Goal: Task Accomplishment & Management: Manage account settings

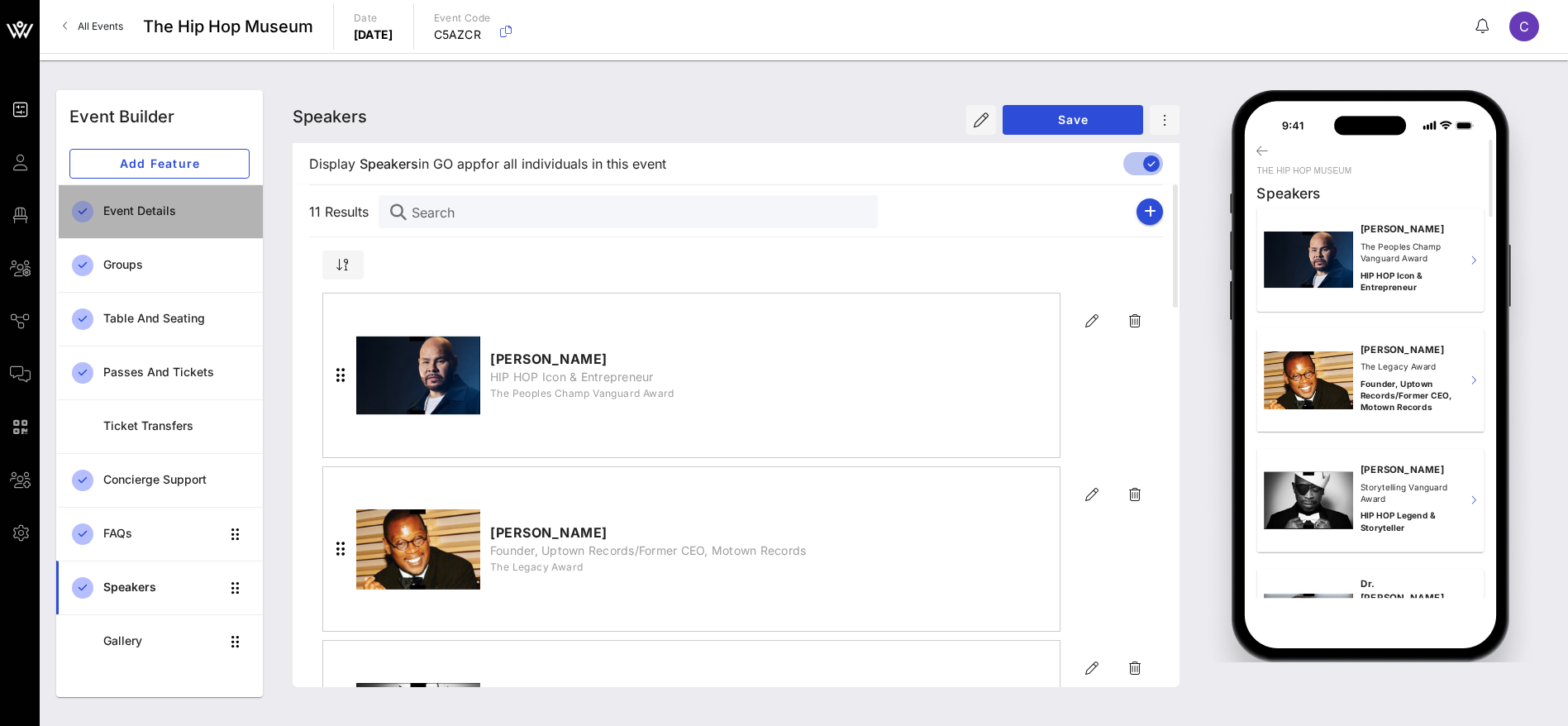
click at [149, 206] on div "Event Details" at bounding box center [176, 211] width 147 height 14
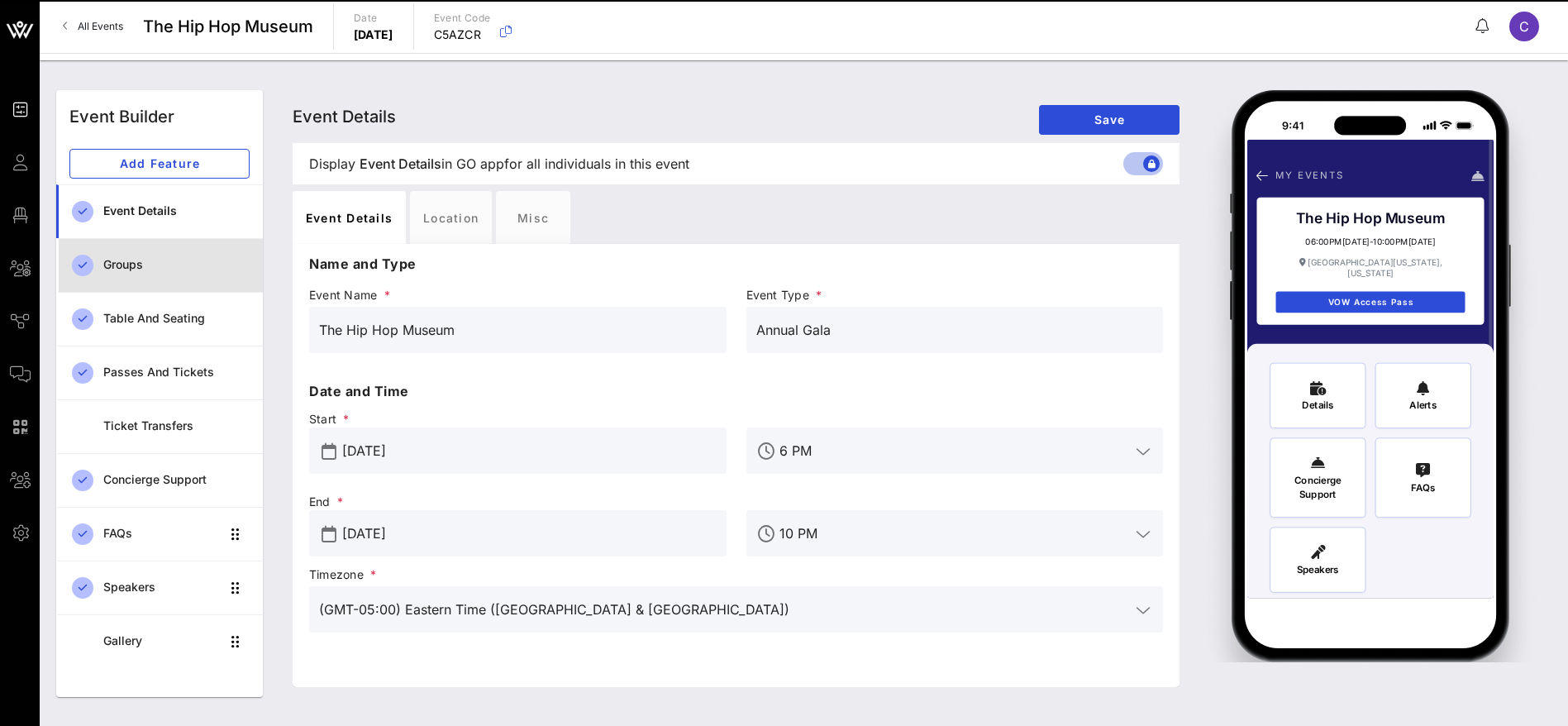
click at [143, 267] on div "Groups" at bounding box center [176, 264] width 147 height 14
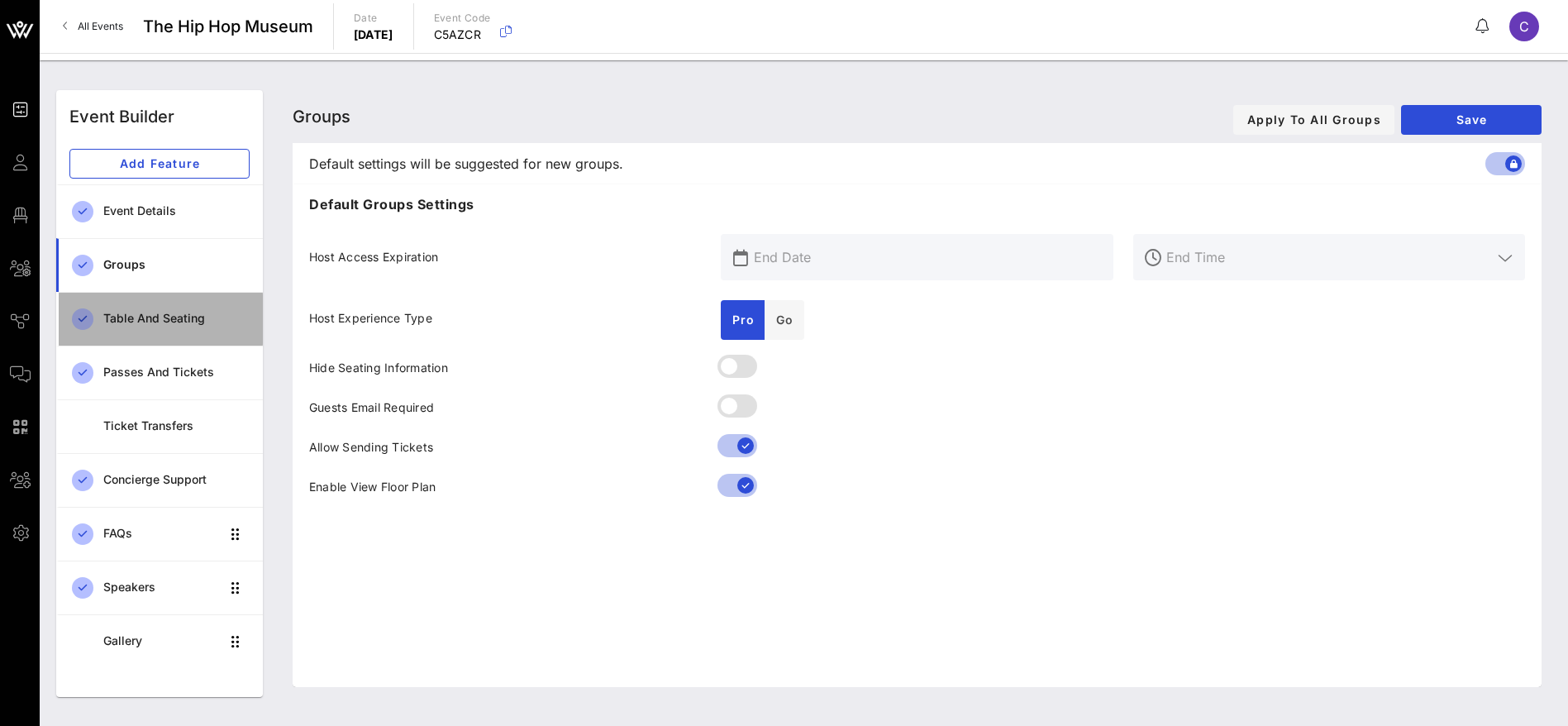
click at [148, 316] on div "Table and Seating" at bounding box center [176, 318] width 147 height 14
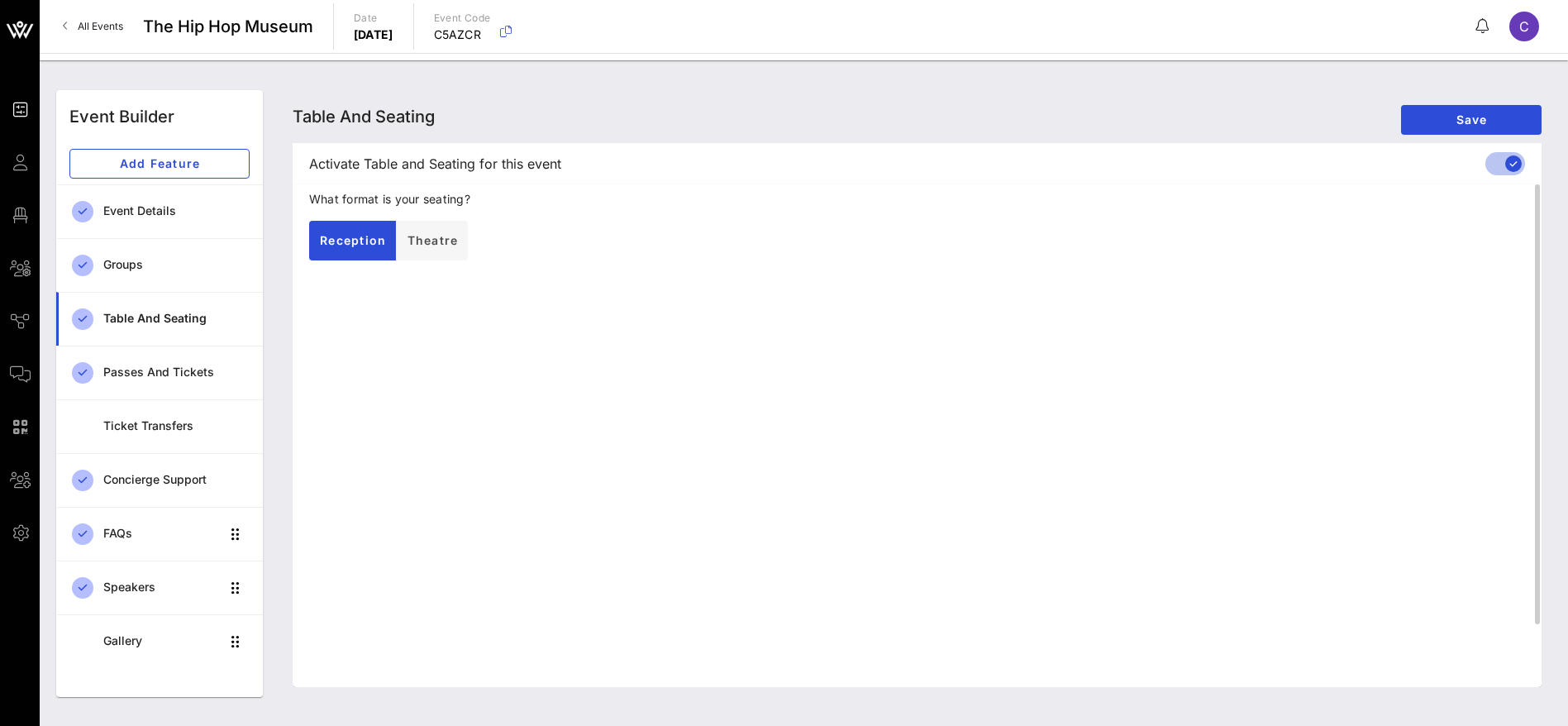
scroll to position [71, 0]
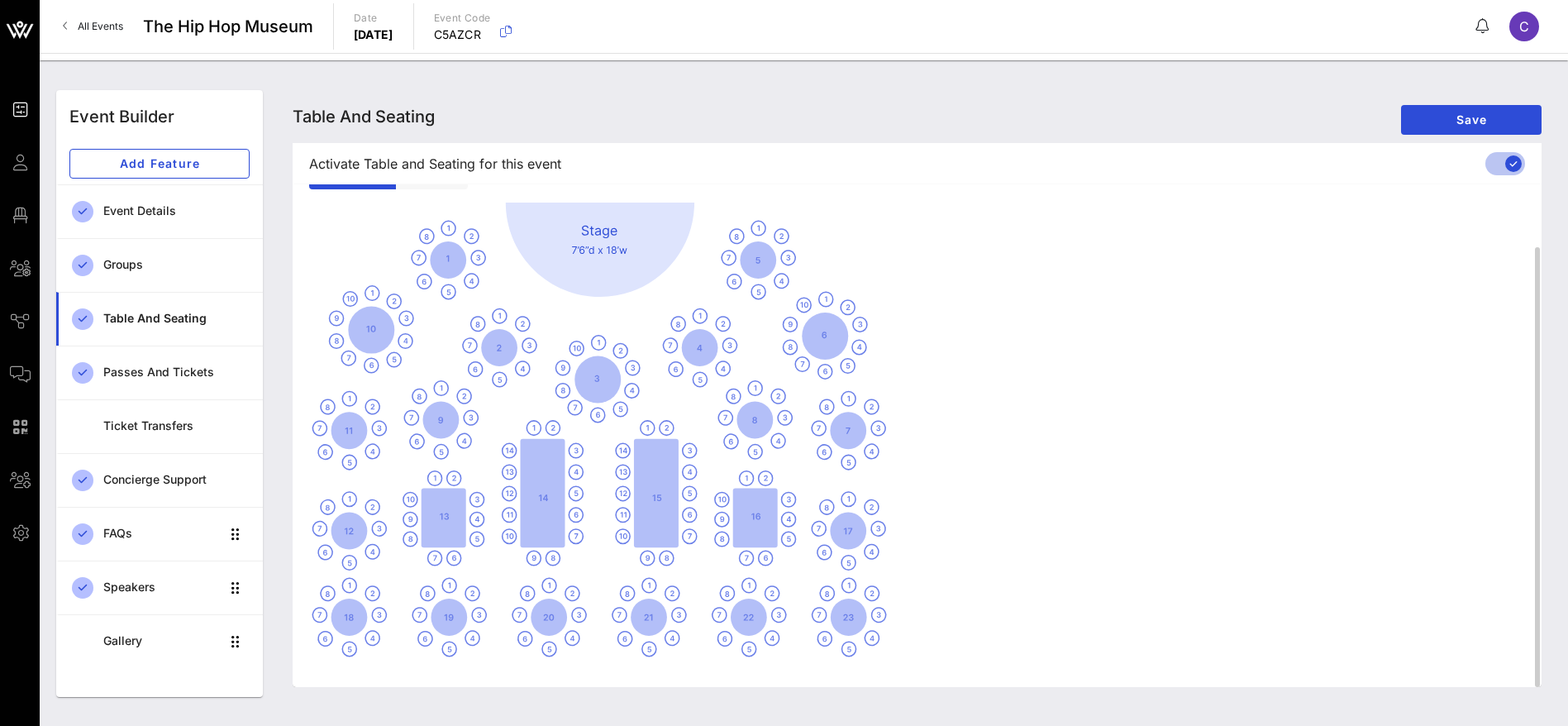
drag, startPoint x: 1055, startPoint y: 404, endPoint x: 1322, endPoint y: 398, distance: 267.1
click at [1322, 398] on div at bounding box center [917, 429] width 1216 height 455
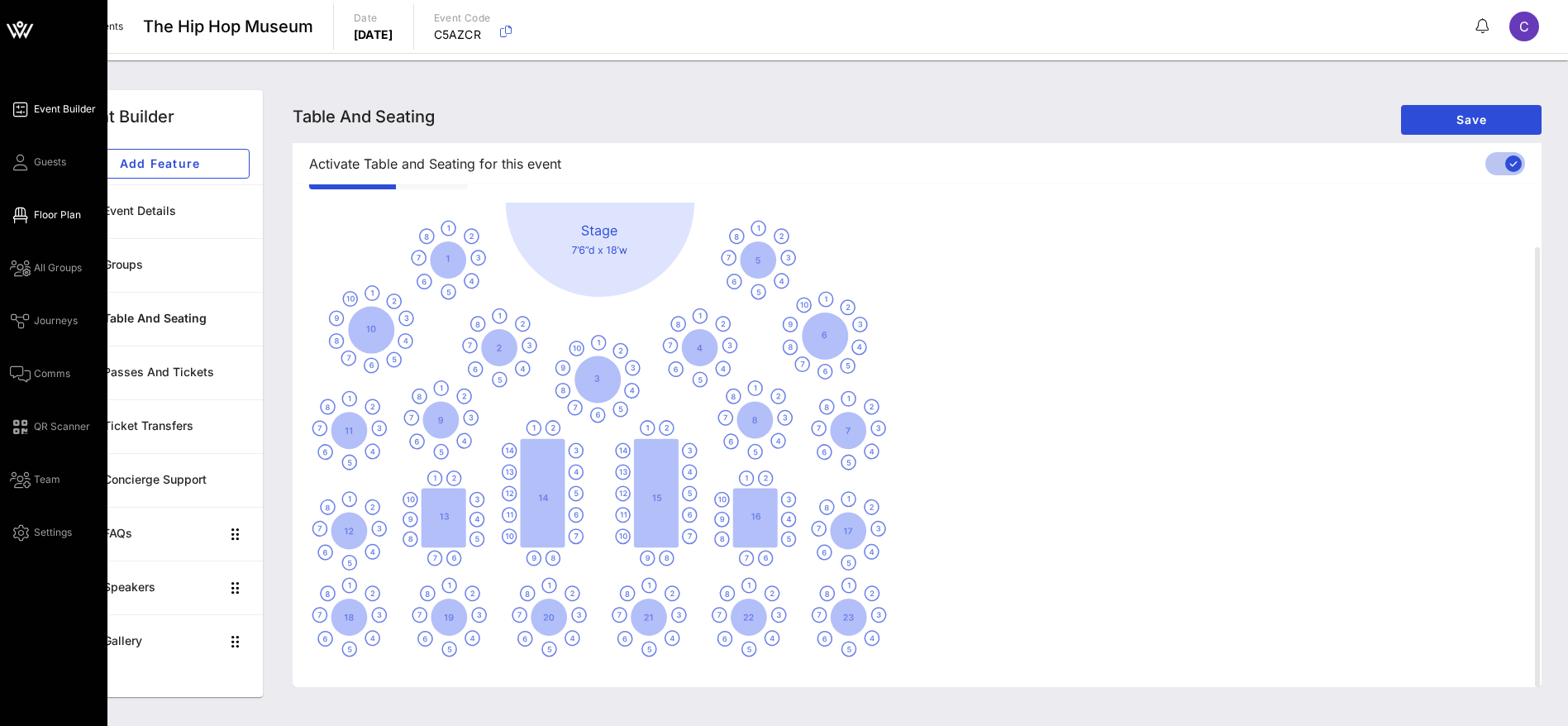
click at [47, 222] on span "Floor Plan" at bounding box center [57, 214] width 47 height 15
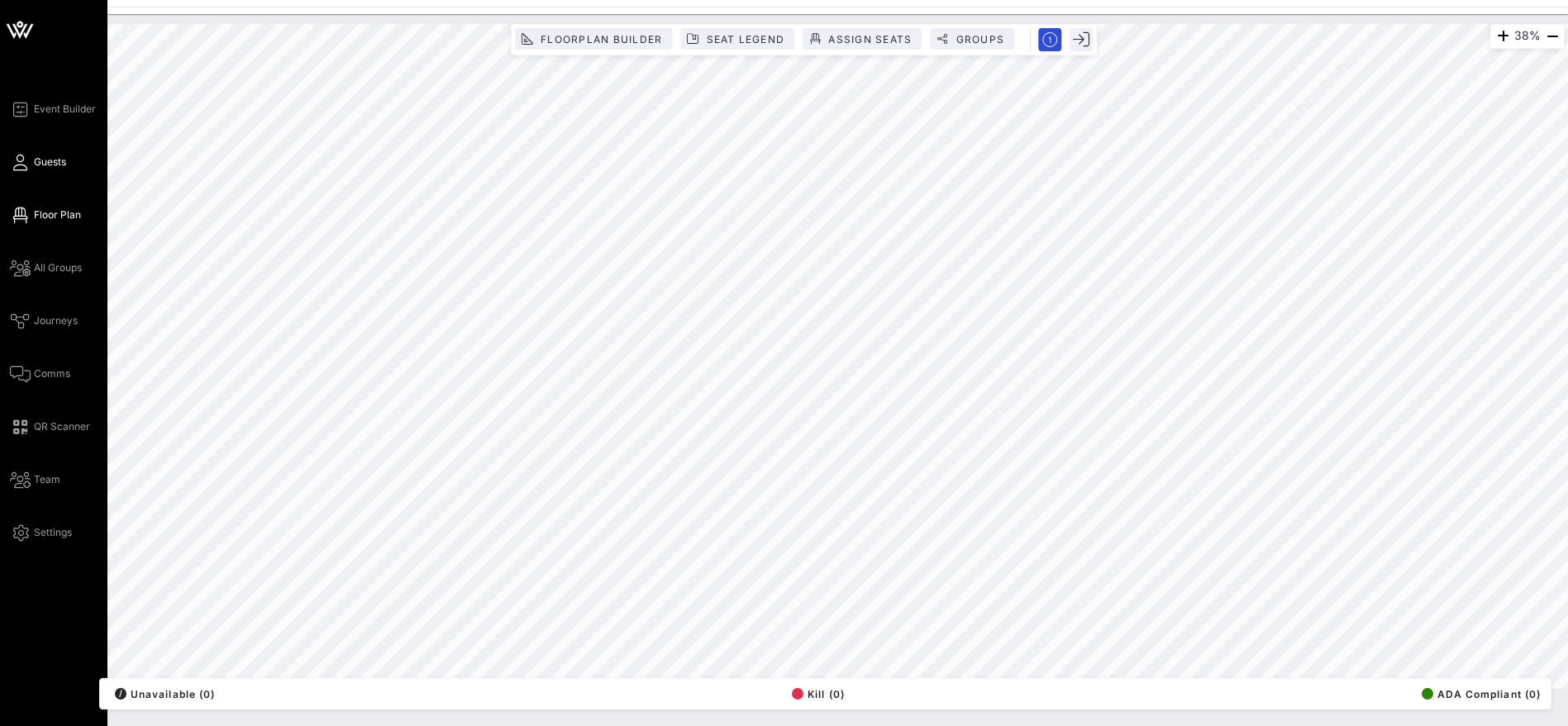
click at [36, 159] on span "Guests" at bounding box center [50, 161] width 32 height 15
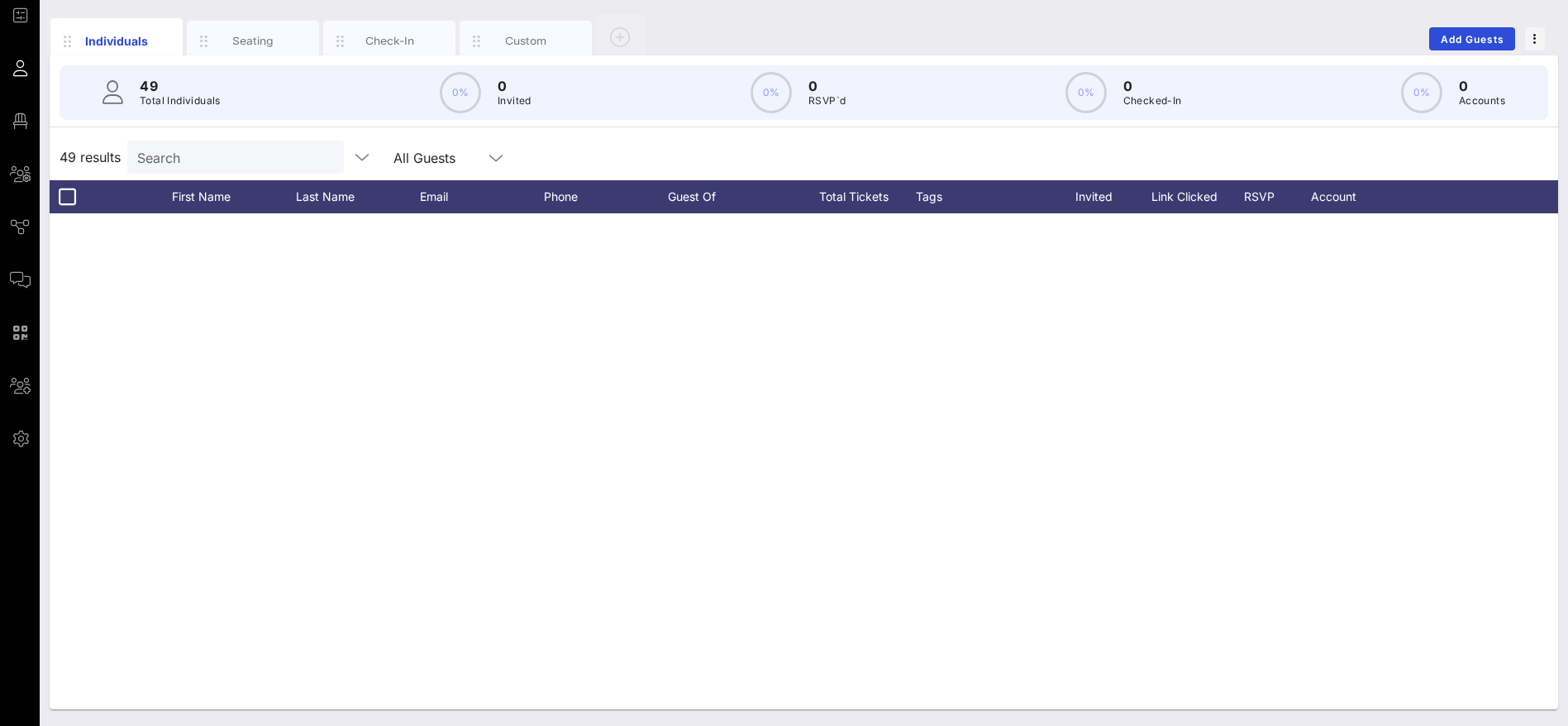
scroll to position [1773, 0]
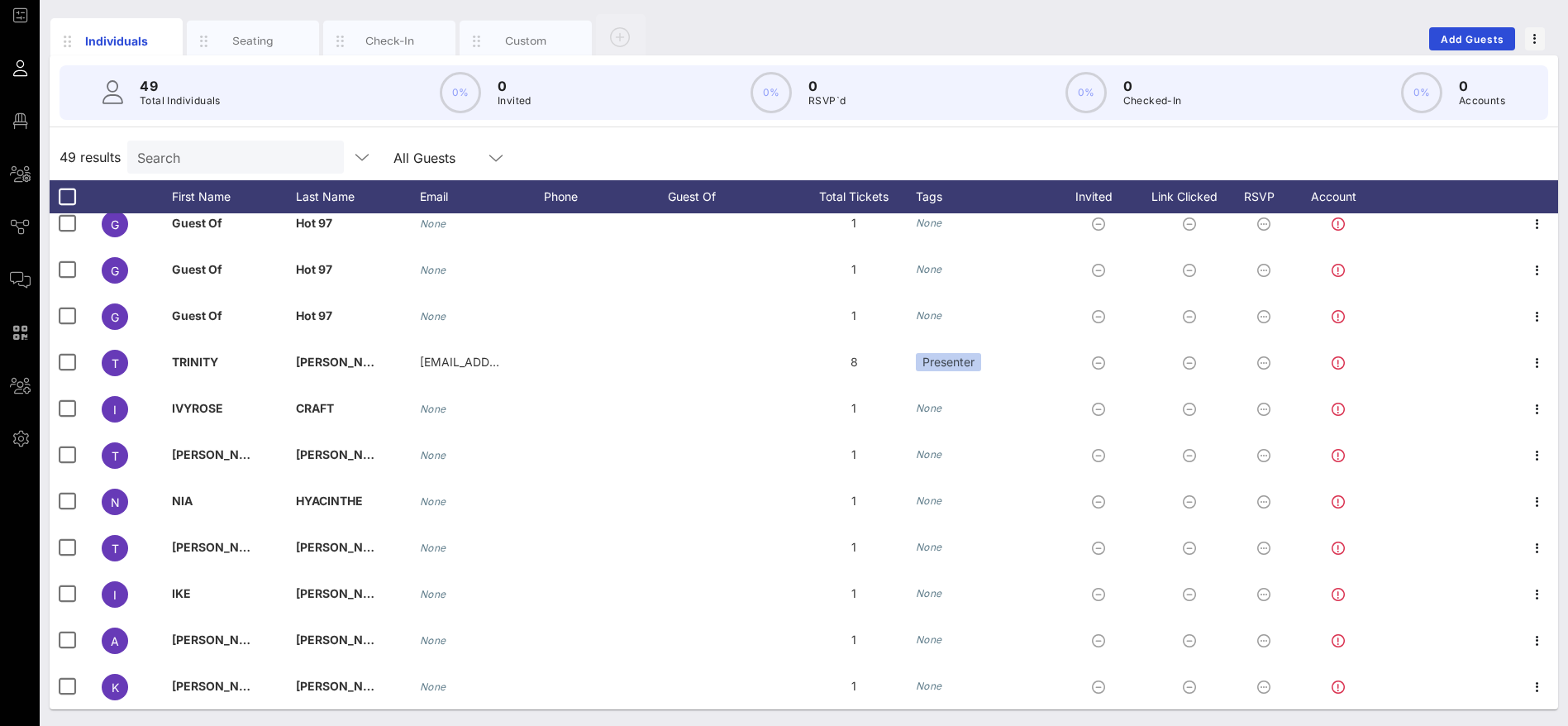
click at [253, 55] on div "49 Total Individuals 0% 0 Invited 0% 0 RSVP`d 0% 0 Checked-In 0% 0 Accounts" at bounding box center [804, 92] width 1528 height 74
click at [256, 40] on div "Seating" at bounding box center [253, 41] width 73 height 15
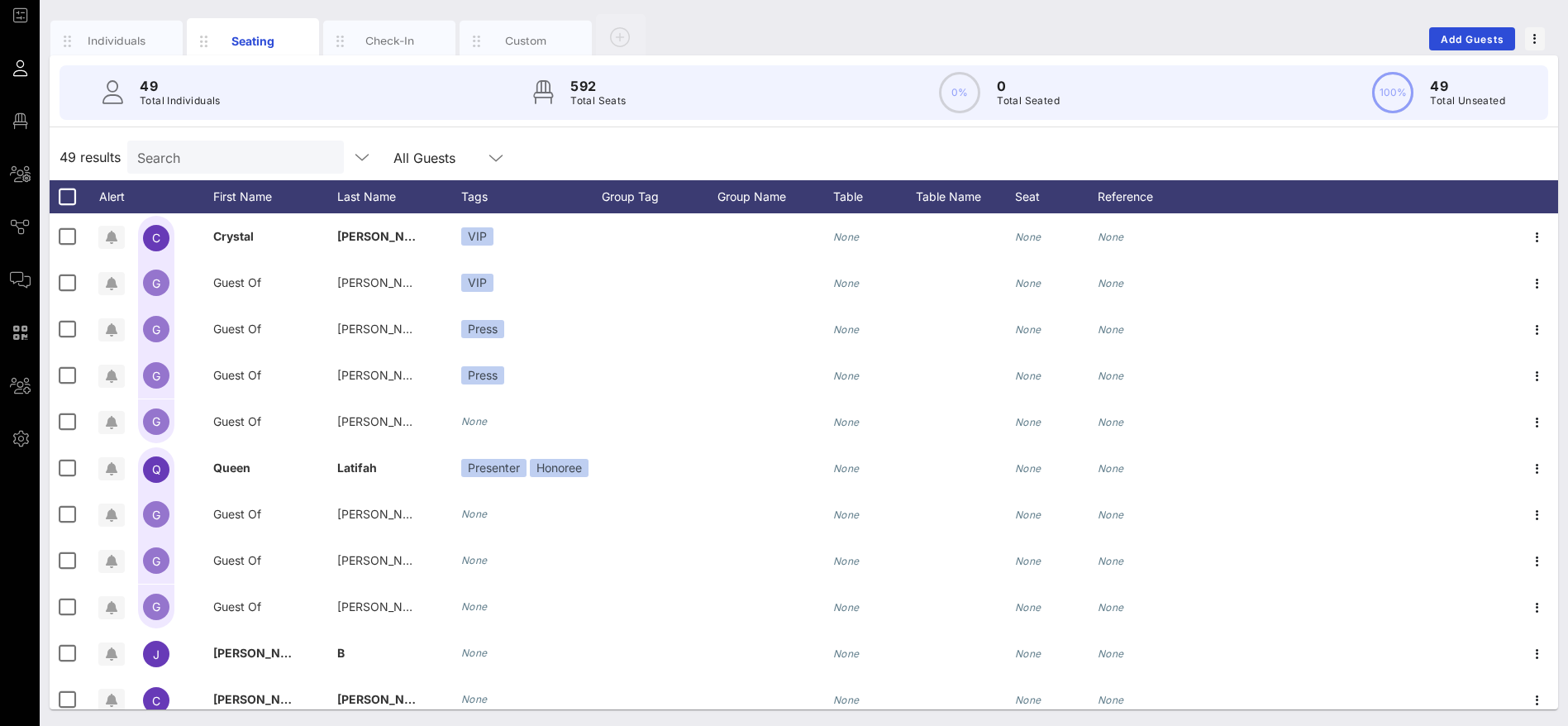
scroll to position [248, 0]
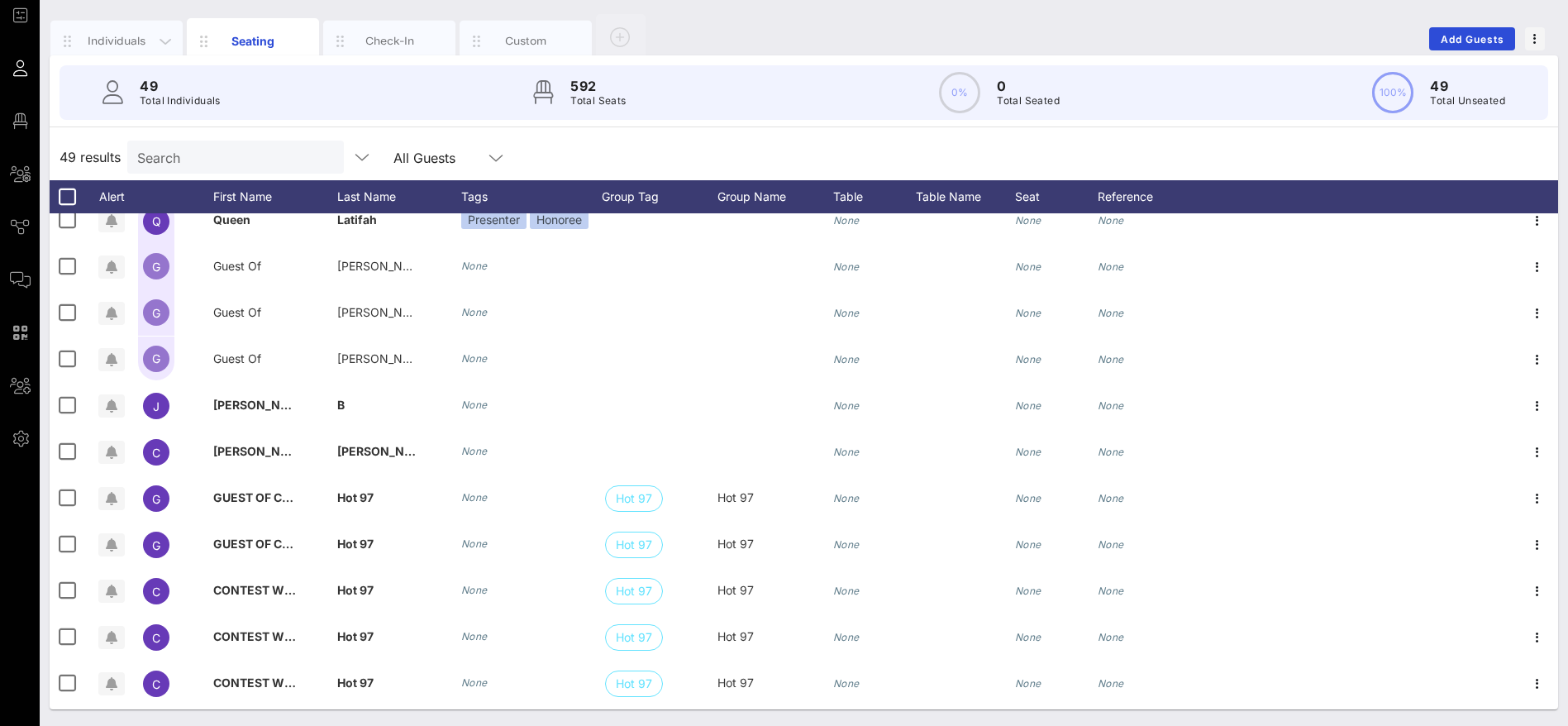
click at [101, 40] on div "Individuals" at bounding box center [117, 41] width 73 height 15
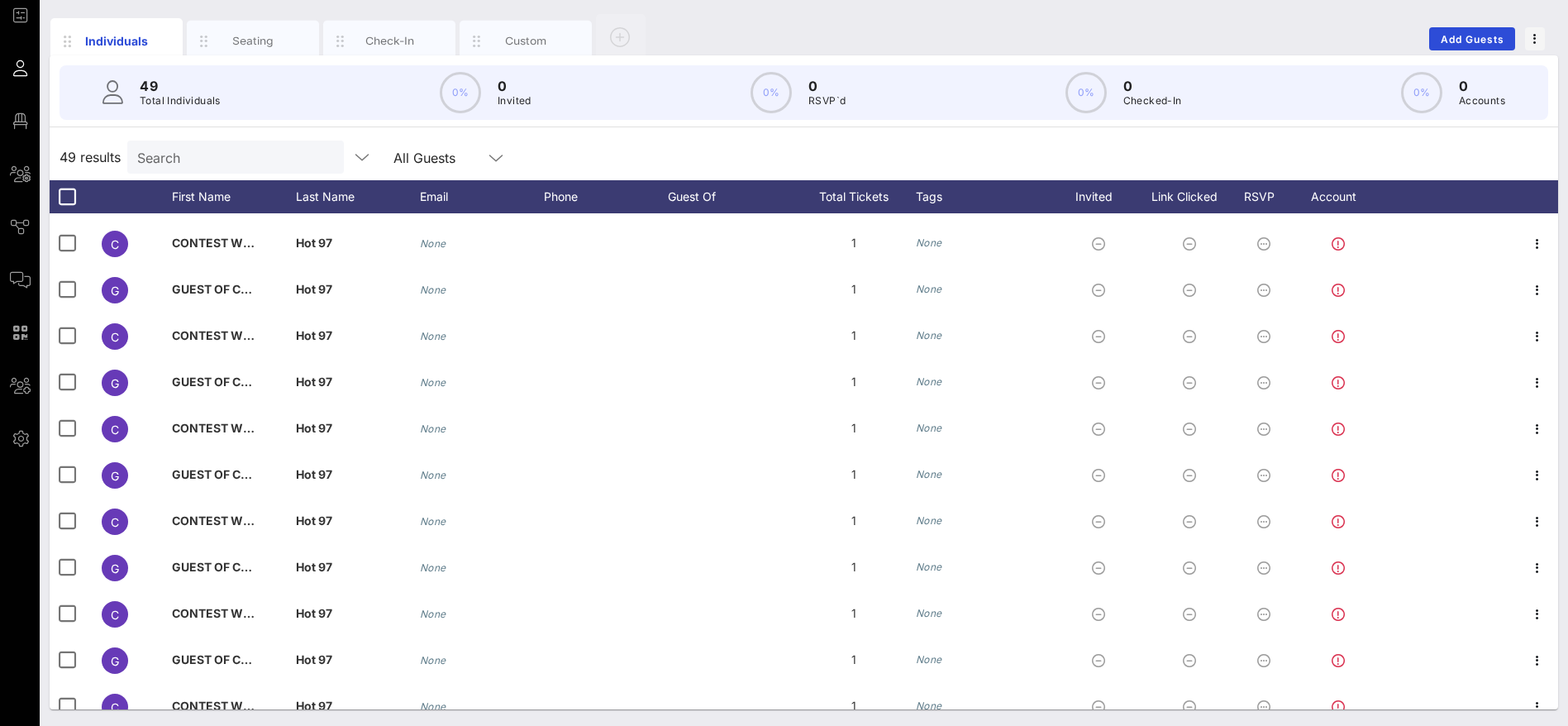
scroll to position [284, 0]
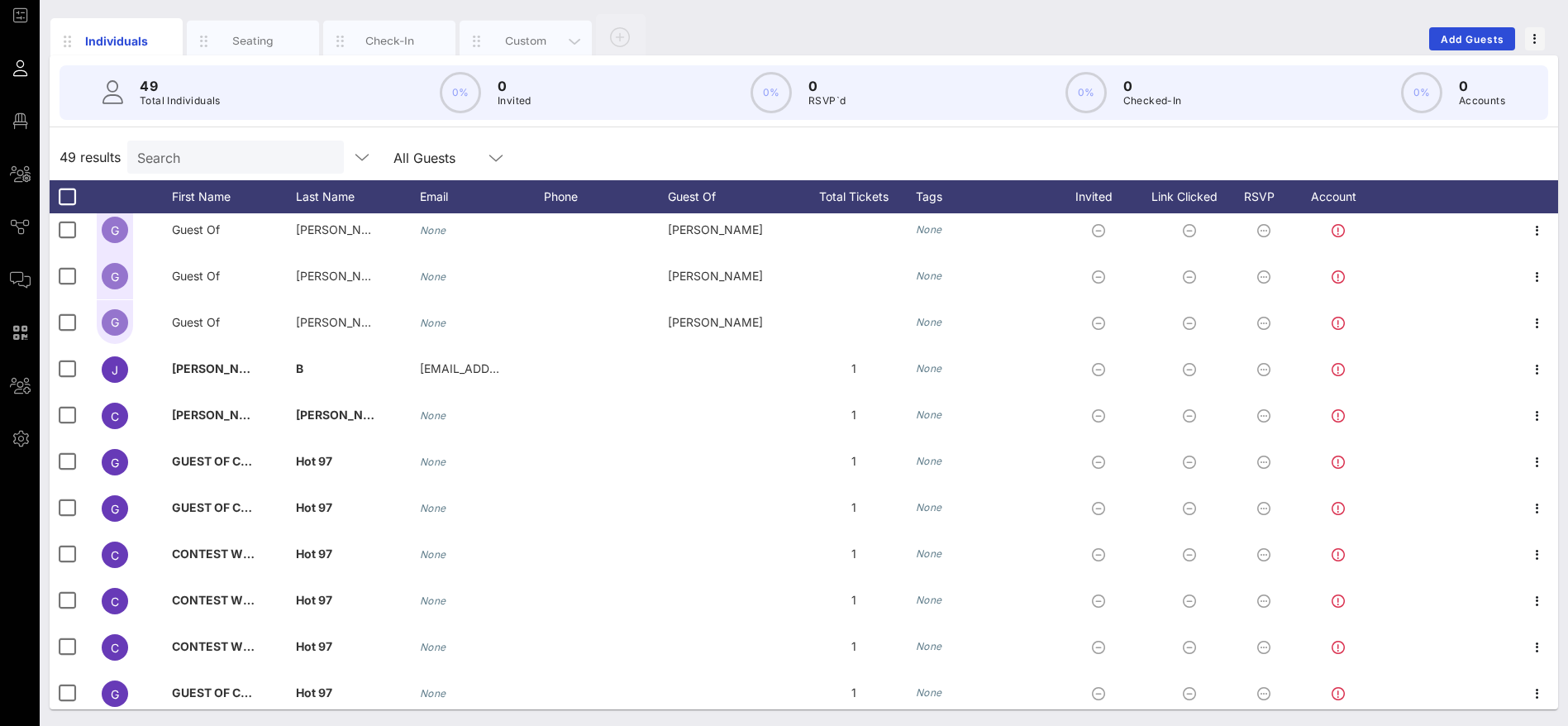
click at [507, 34] on div "Custom" at bounding box center [526, 41] width 73 height 15
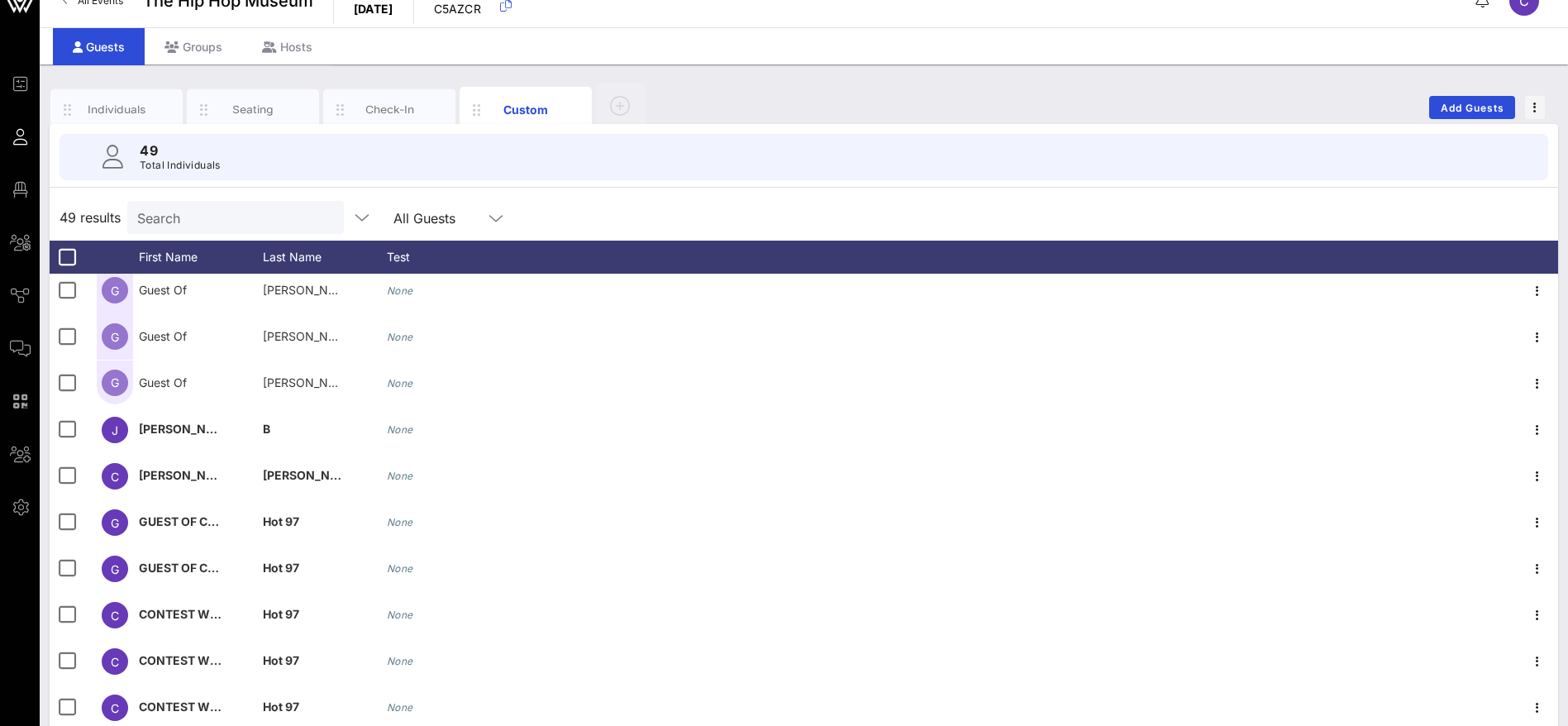
scroll to position [0, 0]
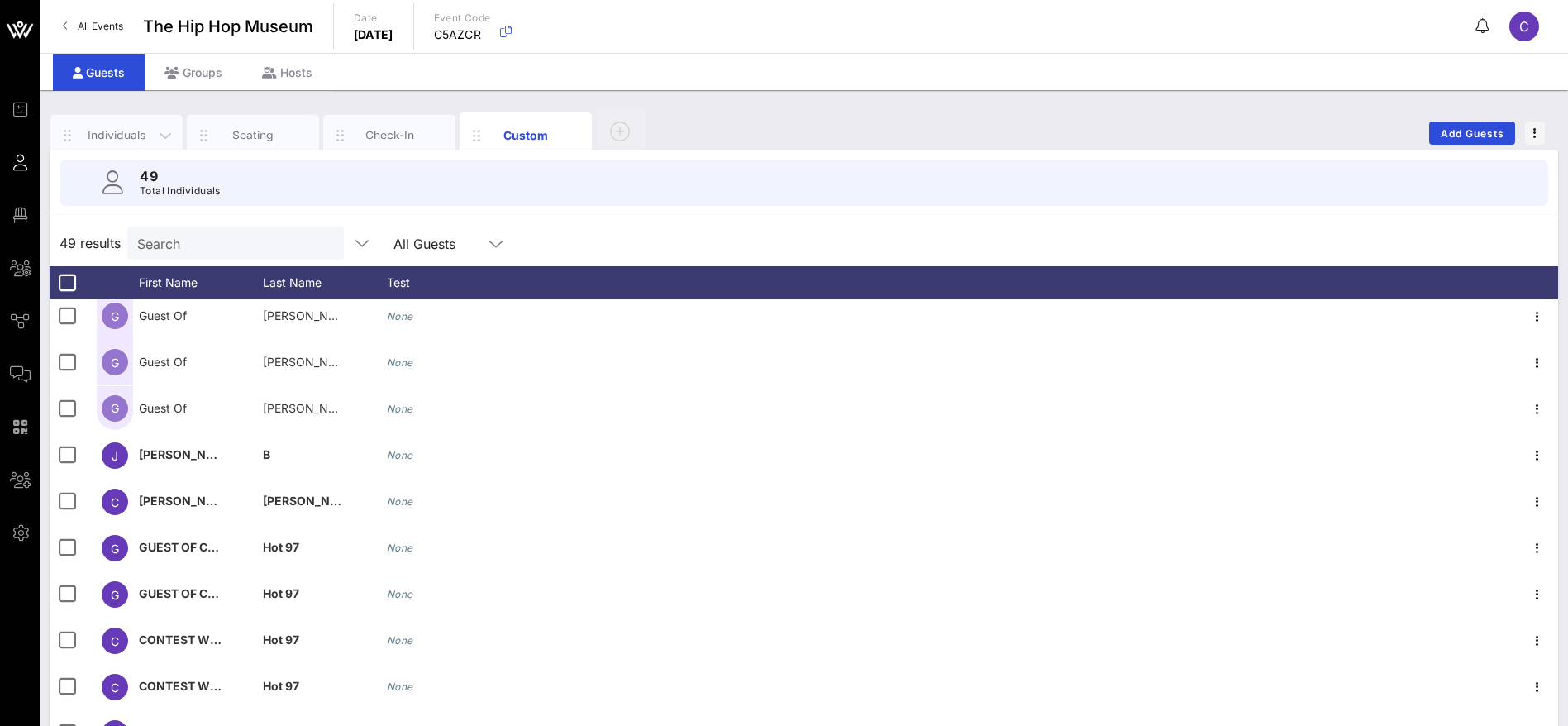
click at [135, 131] on div "Individuals" at bounding box center [117, 135] width 73 height 15
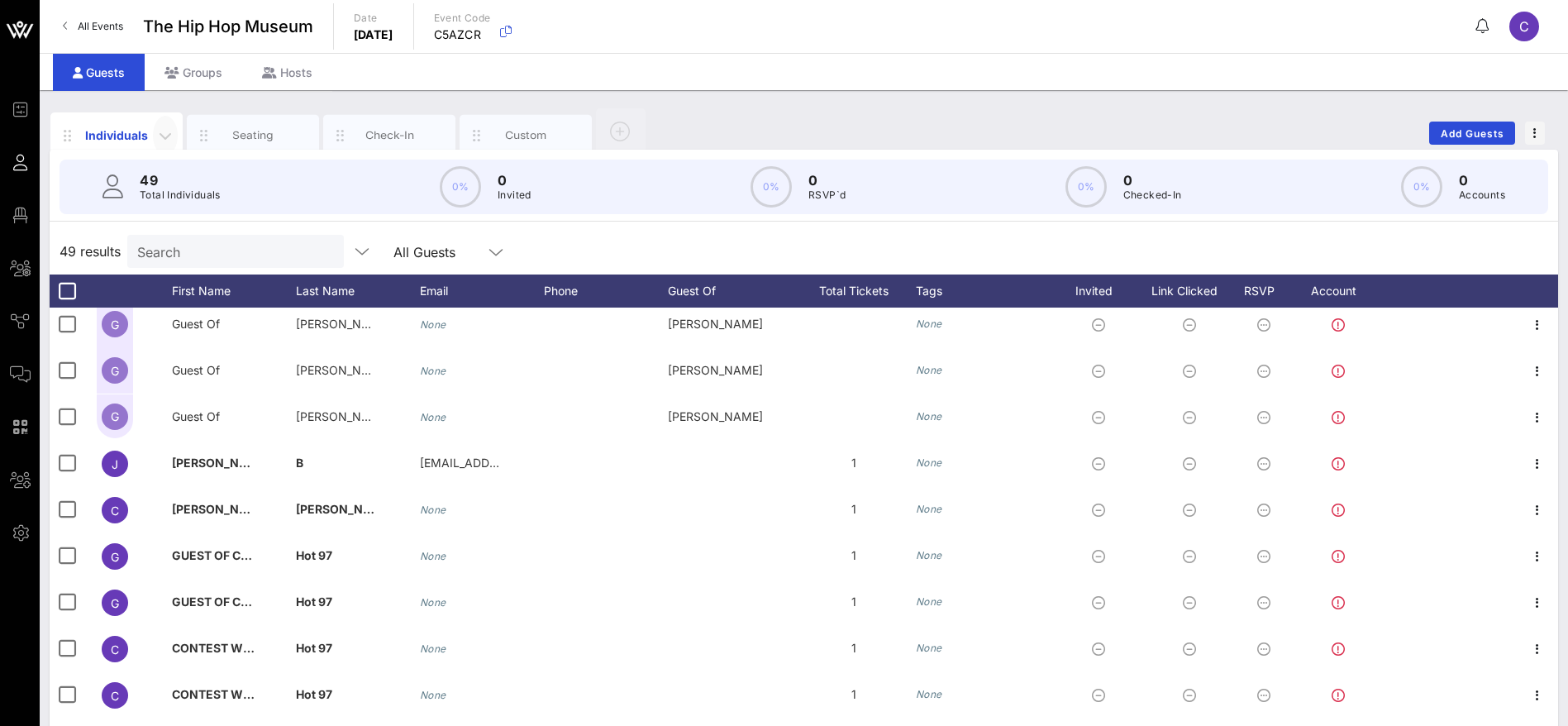
click at [171, 130] on icon "button" at bounding box center [165, 135] width 20 height 20
click at [930, 234] on div "49 results Search All Guests" at bounding box center [803, 252] width 1508 height 46
click at [855, 104] on div "Individuals Seating Check-In Custom Add Guests 49 Total Individuals 0% 0 Invite…" at bounding box center [804, 456] width 1528 height 730
click at [92, 18] on link "All Events" at bounding box center [93, 26] width 80 height 26
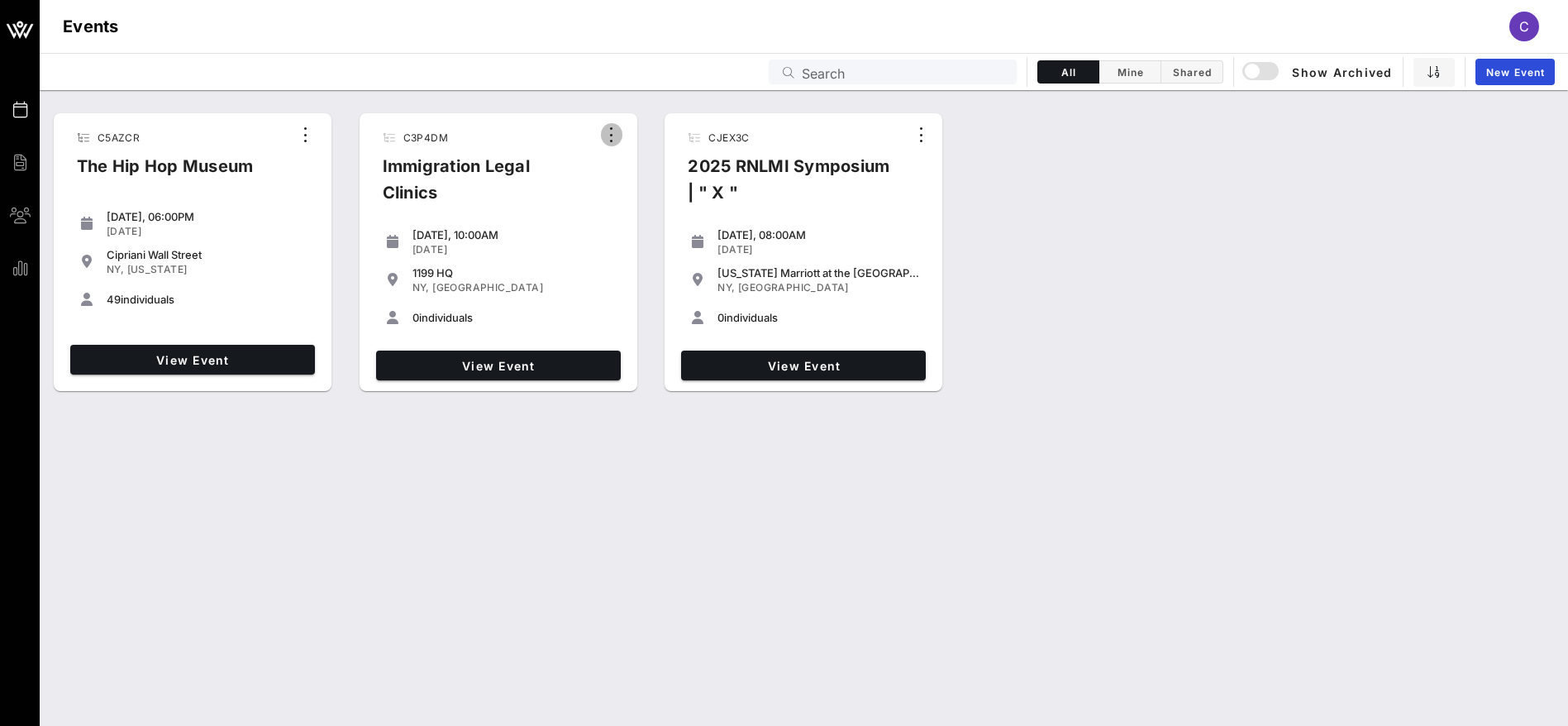
click at [607, 138] on icon "button" at bounding box center [611, 134] width 20 height 20
click at [642, 159] on div "Archive" at bounding box center [634, 163] width 40 height 14
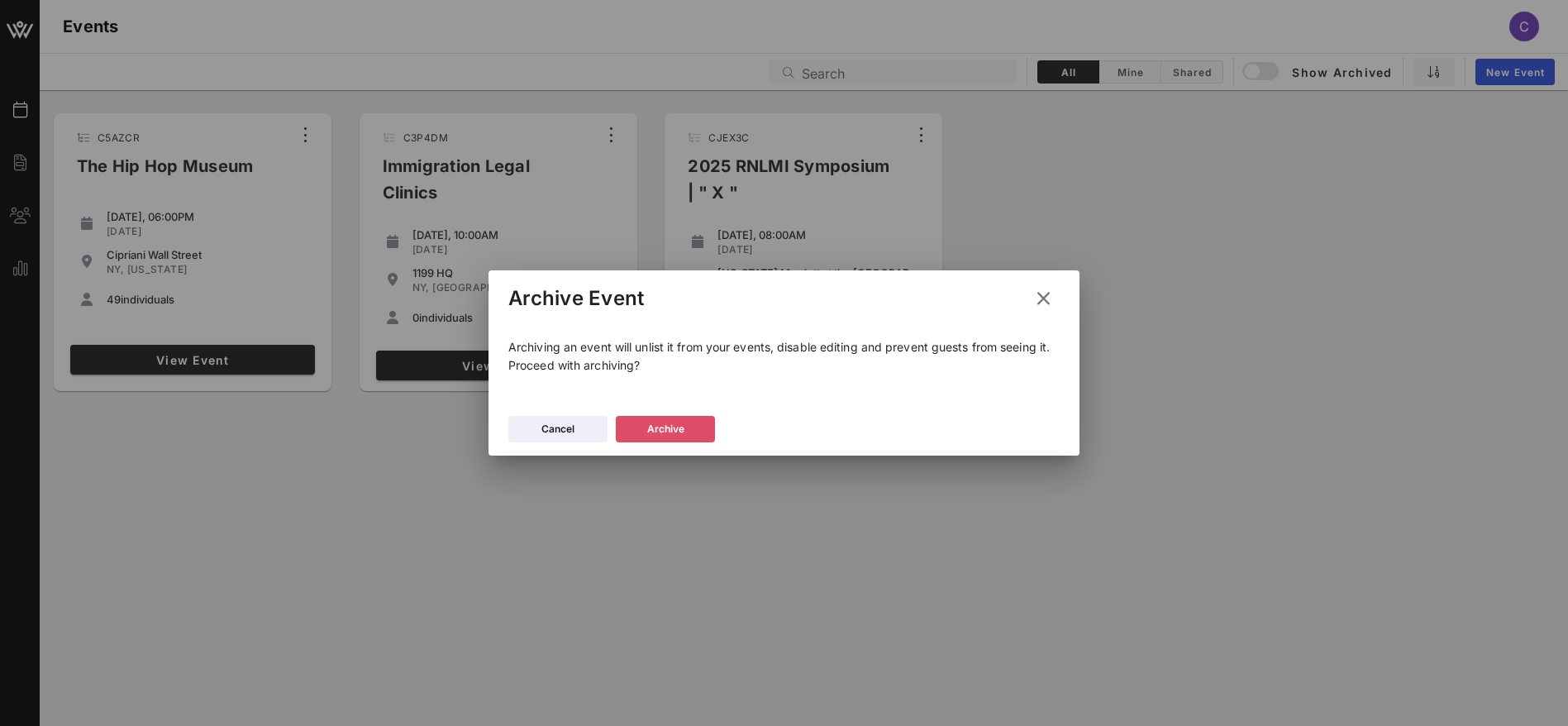
click at [681, 428] on div "Archive" at bounding box center [666, 428] width 38 height 16
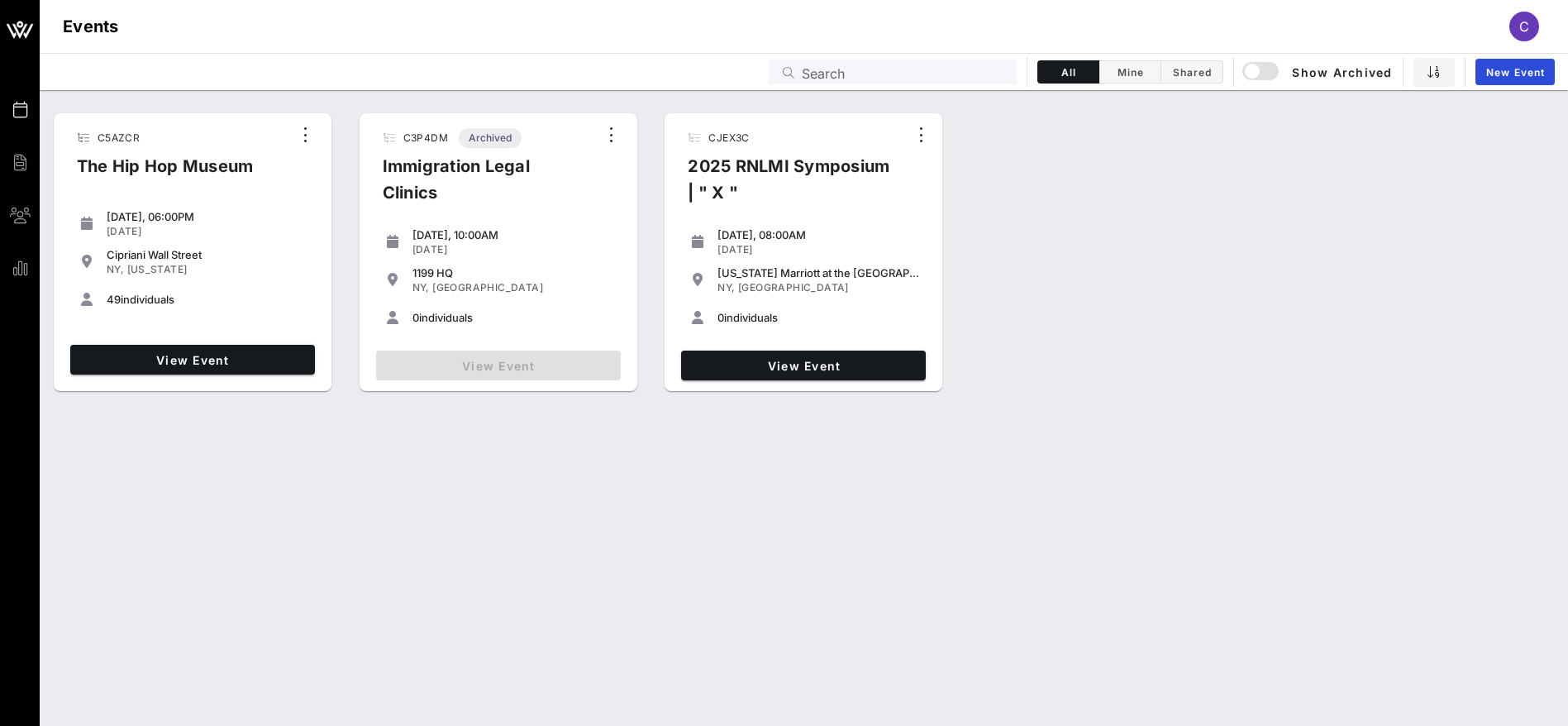
click at [1068, 328] on div "C5AZCR The Hip Hop Museum [DATE], 06:00PM [DATE] [GEOGRAPHIC_DATA] [GEOGRAPHIC_…" at bounding box center [804, 253] width 1528 height 292
